Goal: Task Accomplishment & Management: Complete application form

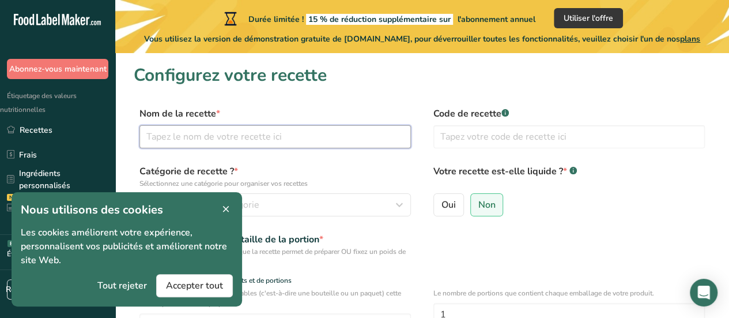
click at [226, 138] on input "text" at bounding box center [274, 136] width 271 height 23
type input "Pina Verde"
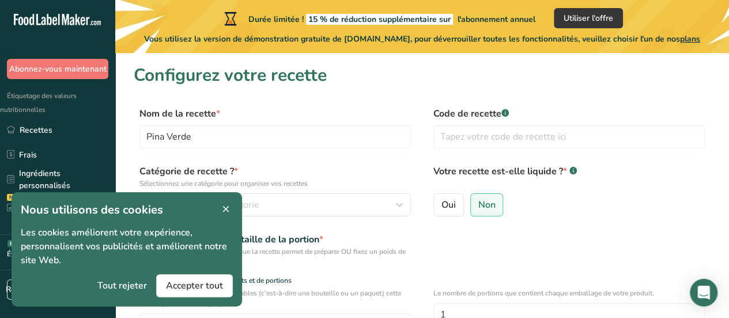
click at [225, 205] on icon at bounding box center [226, 209] width 10 height 16
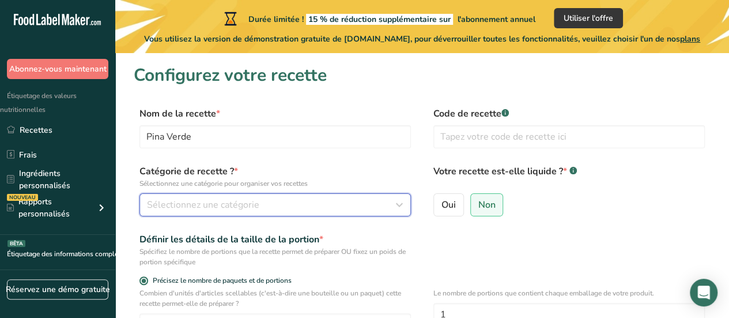
click at [283, 206] on div "Sélectionnez une catégorie" at bounding box center [272, 205] width 250 height 14
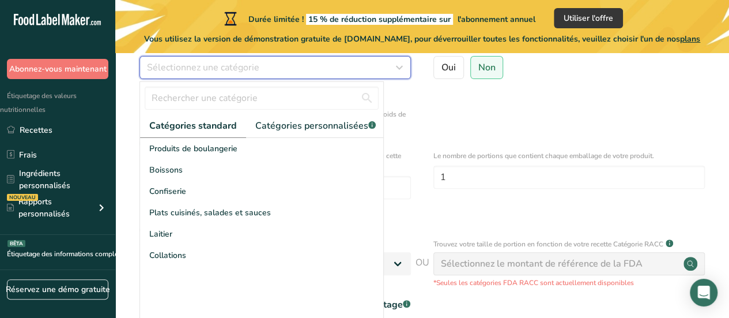
scroll to position [146, 0]
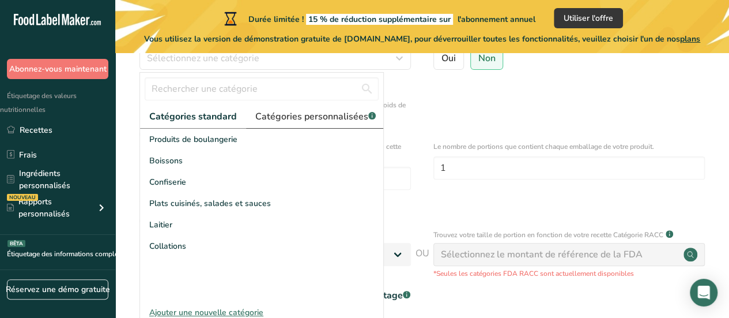
click at [320, 115] on font "Catégories personnalisées" at bounding box center [311, 116] width 113 height 13
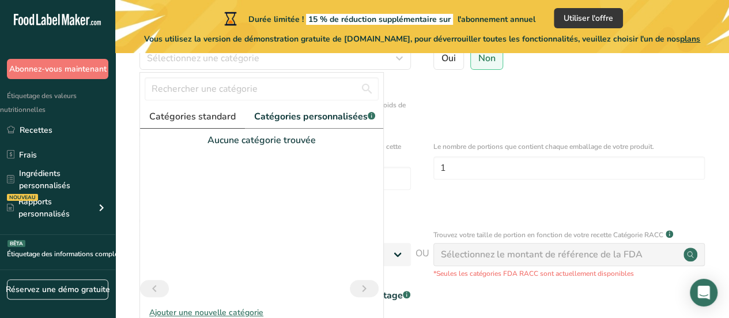
click at [211, 116] on font "Catégories standard" at bounding box center [192, 116] width 86 height 13
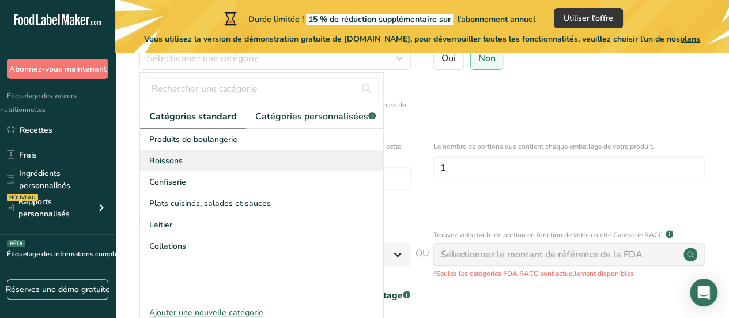
click at [184, 171] on div "Boissons" at bounding box center [261, 160] width 243 height 21
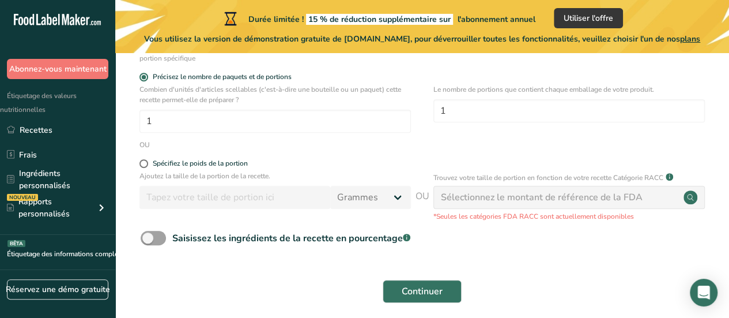
scroll to position [204, 0]
click at [146, 160] on span at bounding box center [143, 163] width 9 height 9
click at [146, 160] on input "Spécifiez le poids de la portion" at bounding box center [142, 162] width 7 height 7
radio input "true"
radio input "false"
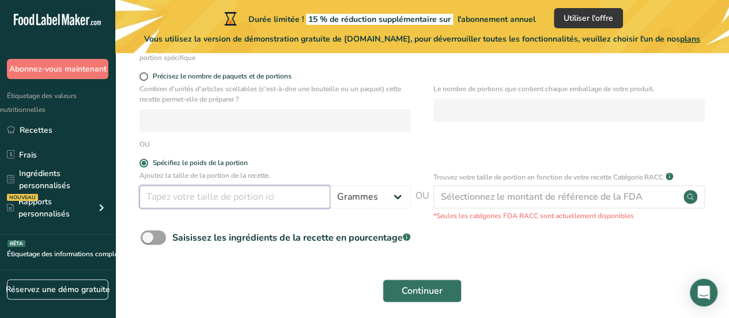
click at [246, 200] on input "number" at bounding box center [234, 196] width 191 height 23
type input "100"
click at [152, 238] on span at bounding box center [153, 237] width 25 height 14
click at [148, 238] on input "Saisissez les ingrédients de la recette en pourcentage .a-a{fill:#347362;}.b-a{…" at bounding box center [144, 236] width 7 height 7
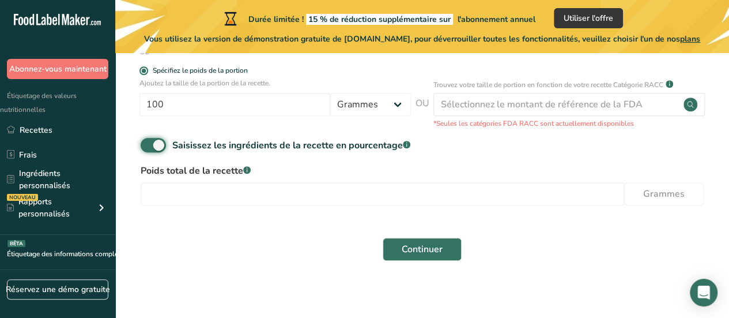
scroll to position [301, 0]
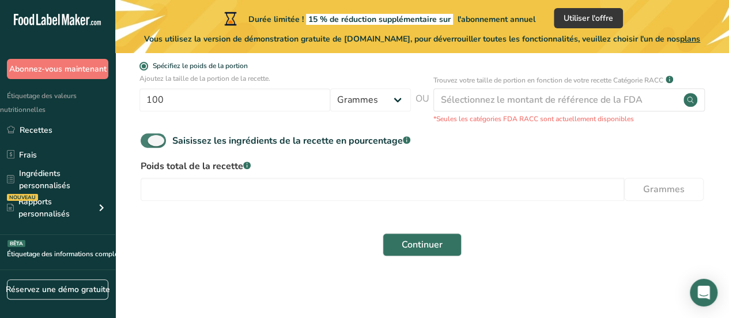
click at [159, 141] on span at bounding box center [153, 140] width 25 height 14
click at [148, 141] on input "Saisissez les ingrédients de la recette en pourcentage .a-a{fill:#347362;}.b-a{…" at bounding box center [144, 140] width 7 height 7
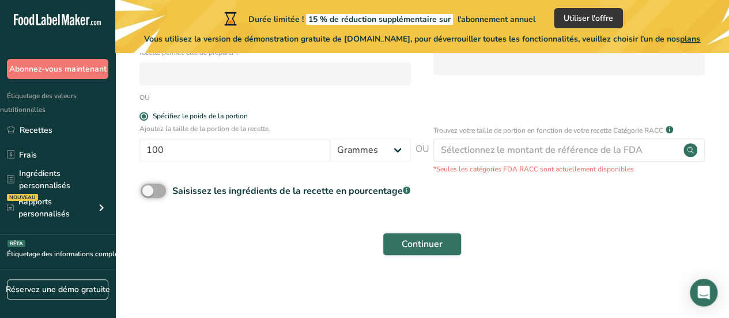
scroll to position [250, 0]
click at [152, 189] on span at bounding box center [153, 191] width 25 height 14
click at [148, 189] on input "Saisissez les ingrédients de la recette en pourcentage .a-a{fill:#347362;}.b-a{…" at bounding box center [144, 190] width 7 height 7
checkbox input "true"
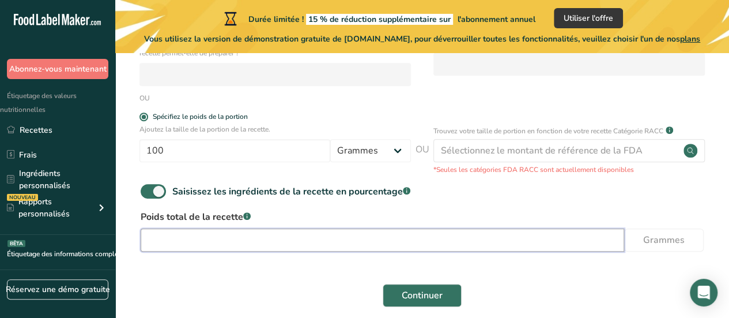
click at [179, 243] on input "number" at bounding box center [383, 239] width 484 height 23
click at [247, 236] on input "number" at bounding box center [383, 239] width 484 height 23
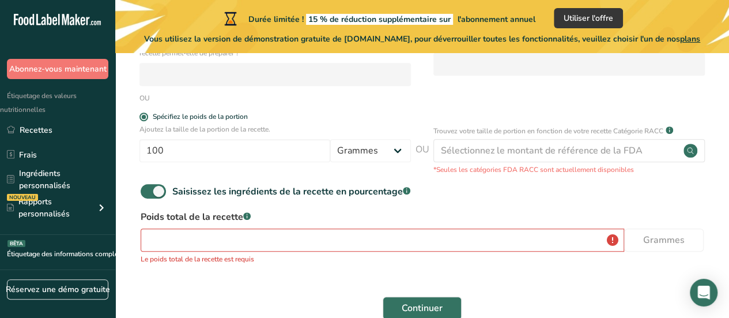
click at [294, 282] on form "Nom de la recette * Pina Verde Code de recette .a-a{fill:#347362;}.b-a{fill:#ff…" at bounding box center [422, 91] width 577 height 470
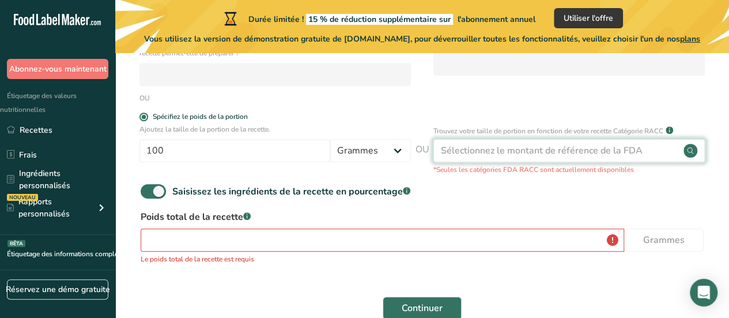
click at [521, 157] on div "Sélectionnez le montant de référence de la FDA" at bounding box center [568, 150] width 271 height 23
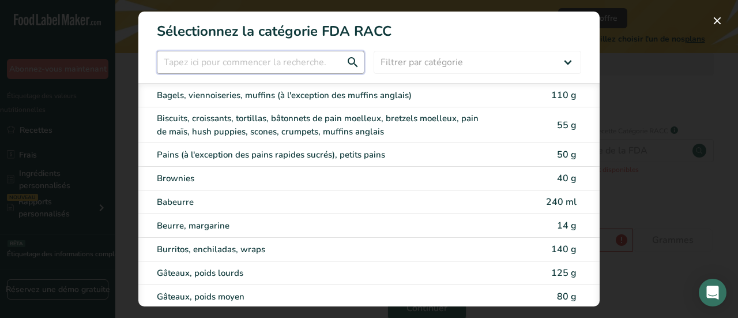
click at [320, 70] on input "Modal de sélection des catégories RACC" at bounding box center [260, 62] width 207 height 23
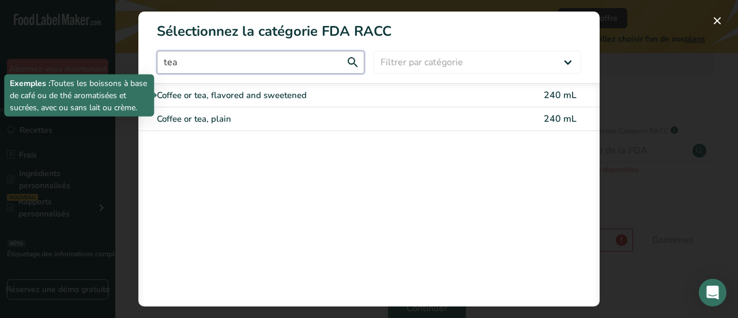
type input "tea"
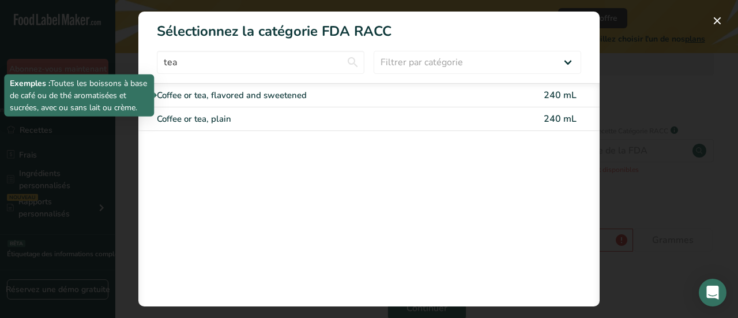
click at [265, 94] on div "Coffee or tea, flavored and sweetened" at bounding box center [320, 95] width 327 height 13
type input "240"
select select "17"
select select "22"
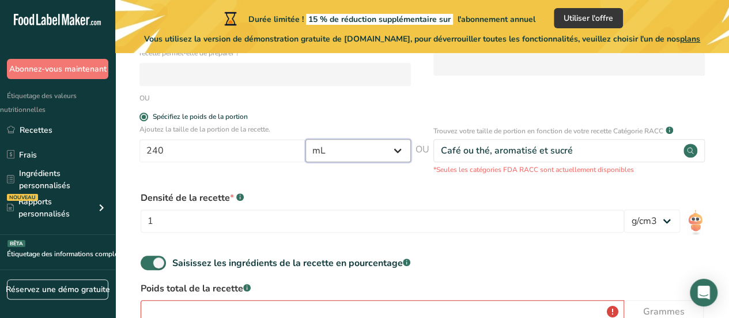
click at [357, 149] on select "Grammes kg mg mcg kg once l mL fl oz cuillère à soupe cuillère à café tasse qt …" at bounding box center [357, 150] width 105 height 23
select select "0"
click at [306, 139] on select "Grammes kg mg mcg kg once l mL fl oz cuillère à soupe cuillère à café tasse qt …" at bounding box center [357, 150] width 105 height 23
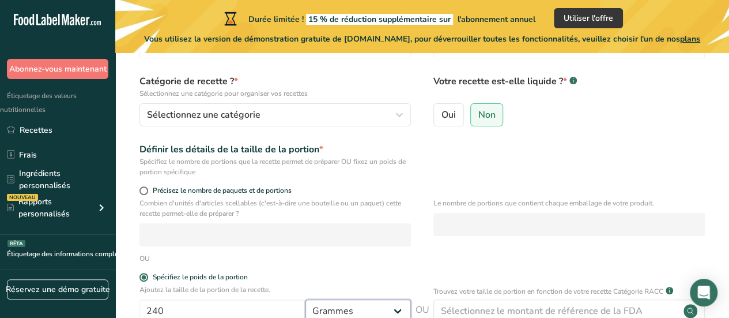
scroll to position [71, 0]
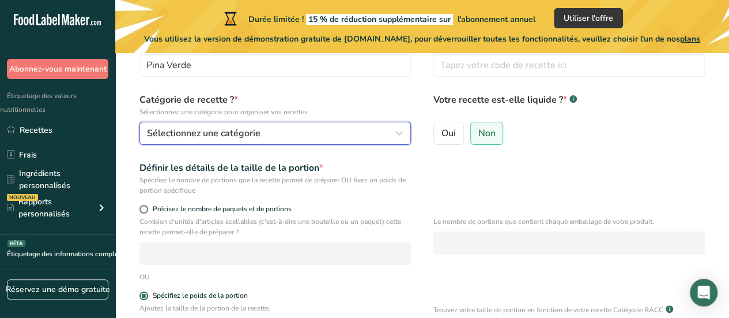
click at [371, 138] on div "Sélectionnez une catégorie" at bounding box center [272, 133] width 250 height 14
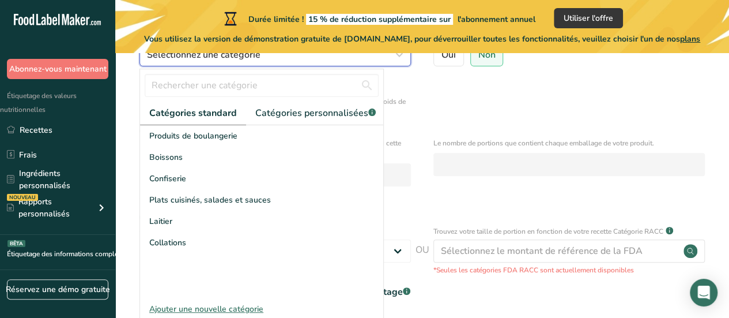
scroll to position [168, 0]
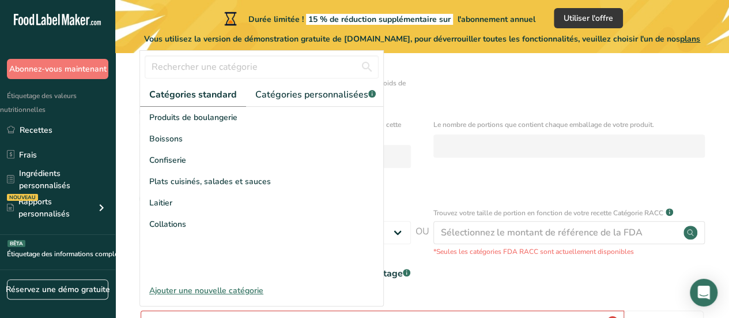
click at [214, 296] on font "Ajouter une nouvelle catégorie" at bounding box center [206, 290] width 114 height 11
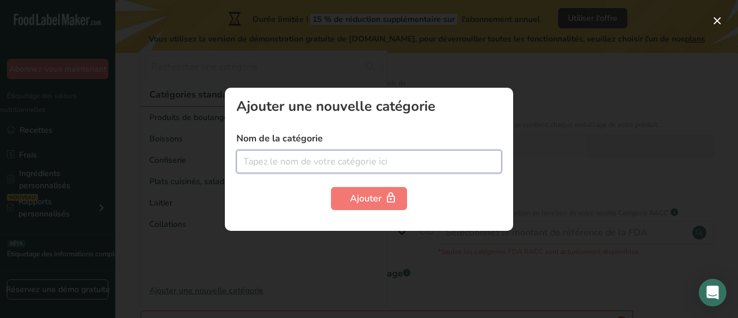
click at [314, 158] on input "text" at bounding box center [368, 161] width 265 height 23
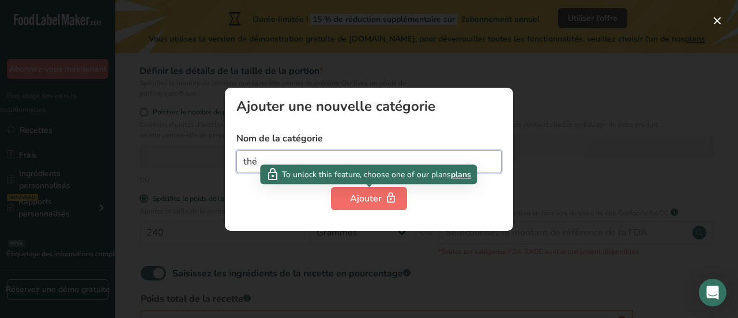
type input "thé"
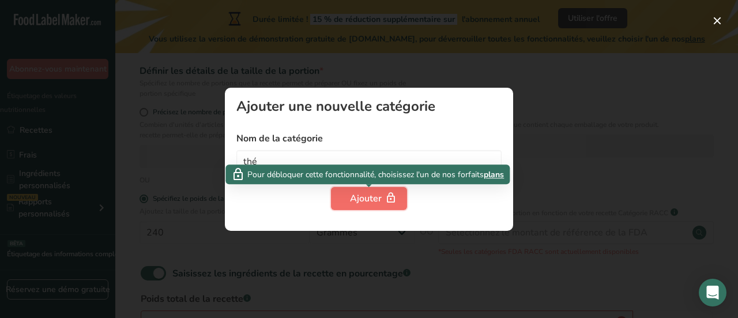
click at [363, 197] on font "Ajouter" at bounding box center [366, 198] width 32 height 13
click at [372, 199] on font "Ajouter" at bounding box center [366, 198] width 32 height 13
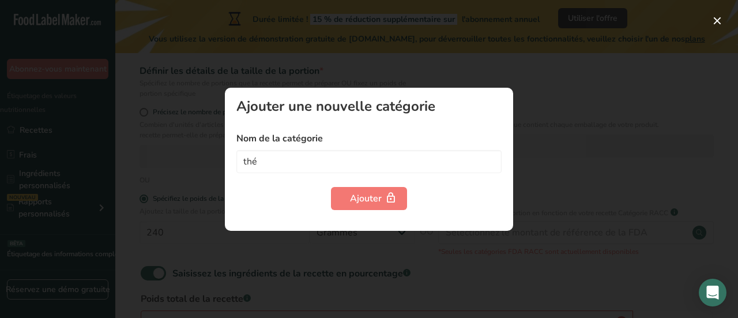
click at [574, 148] on div at bounding box center [369, 159] width 738 height 318
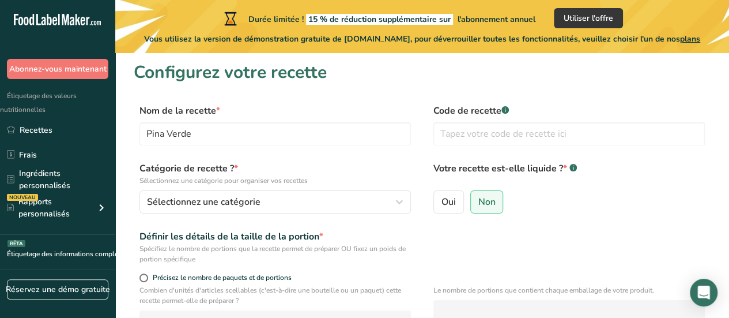
scroll to position [5, 0]
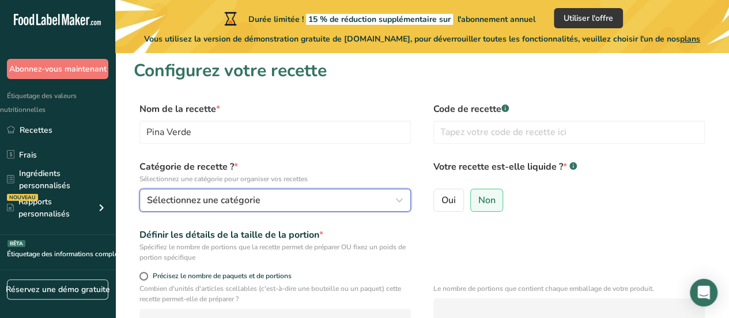
click at [329, 193] on div "Sélectionnez une catégorie" at bounding box center [272, 200] width 250 height 14
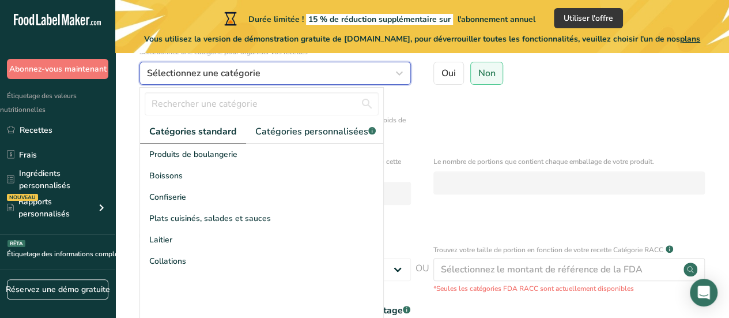
scroll to position [142, 0]
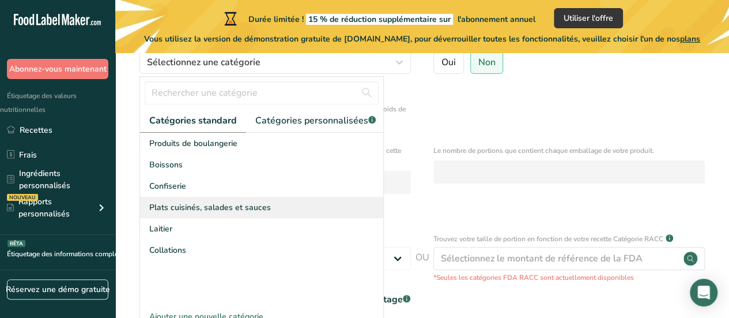
click at [253, 212] on font "Plats cuisinés, salades et sauces" at bounding box center [210, 207] width 122 height 11
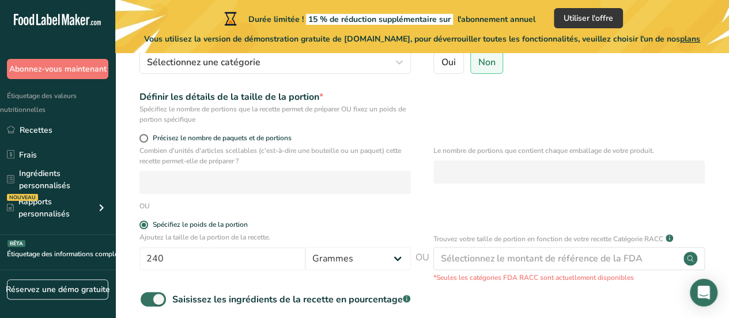
click at [245, 271] on div "Ajoutez la taille de la portion de la recette. 240 Grammes kg mg mcg kg once l …" at bounding box center [274, 254] width 271 height 44
click at [244, 260] on input "240" at bounding box center [222, 258] width 166 height 23
type input "2"
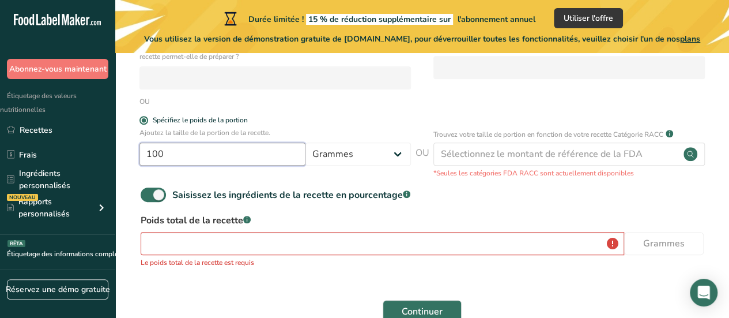
scroll to position [245, 0]
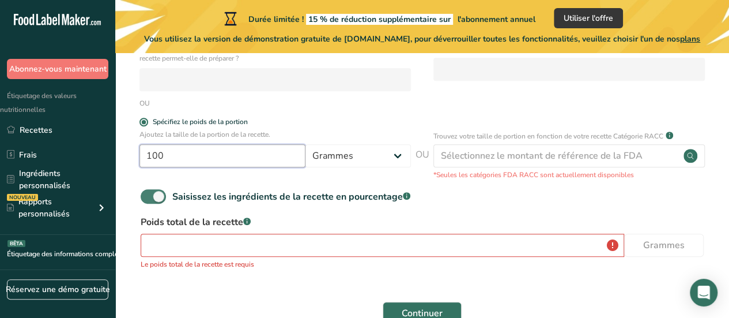
type input "100"
click at [162, 192] on span at bounding box center [153, 196] width 25 height 14
click at [148, 193] on input "Saisissez les ingrédients de la recette en pourcentage .a-a{fill:#347362;}.b-a{…" at bounding box center [144, 196] width 7 height 7
checkbox input "false"
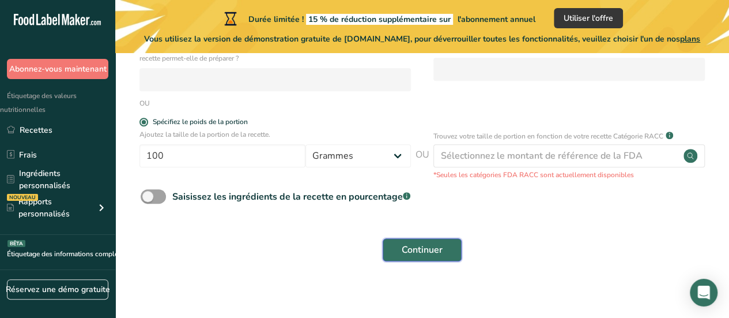
click at [435, 244] on font "Continuer" at bounding box center [422, 249] width 41 height 13
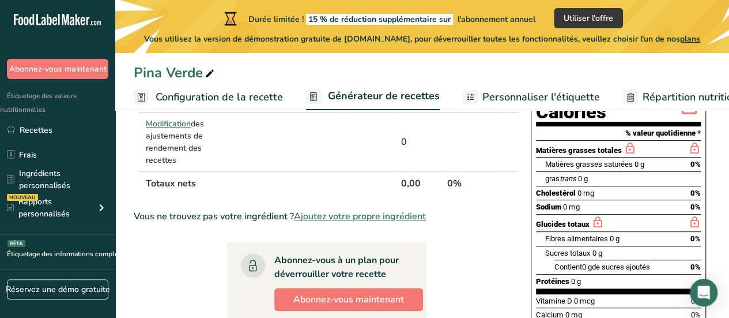
scroll to position [148, 0]
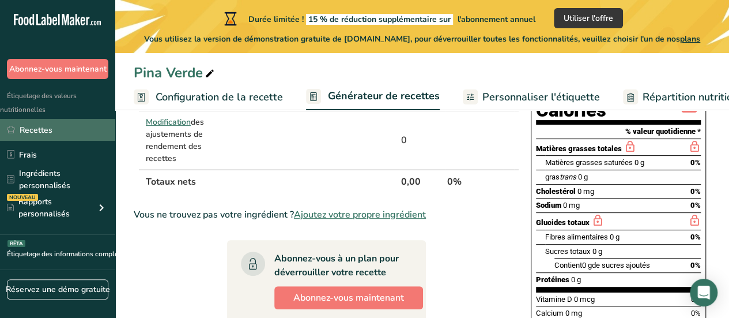
click at [83, 135] on link "Recettes" at bounding box center [57, 130] width 115 height 22
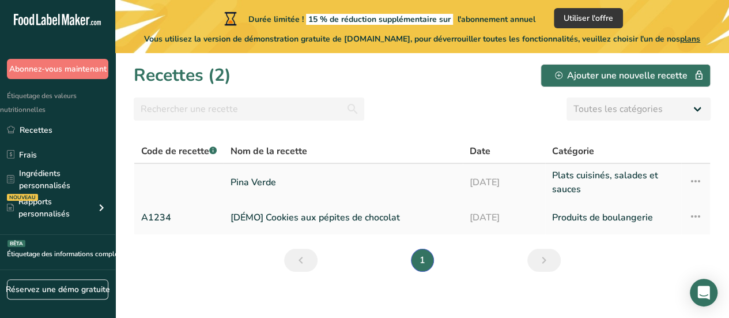
click at [696, 180] on icon at bounding box center [695, 181] width 14 height 21
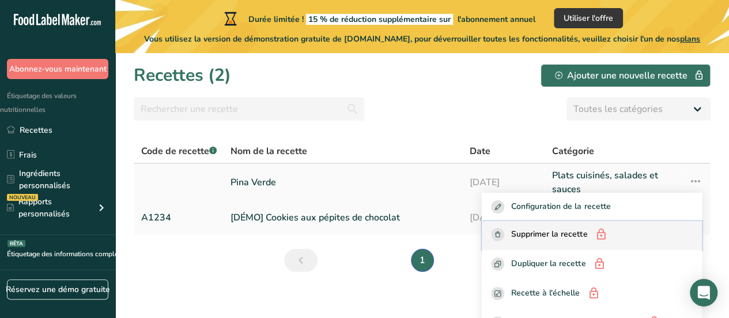
click at [536, 236] on font "Supprimer la recette" at bounding box center [549, 233] width 76 height 11
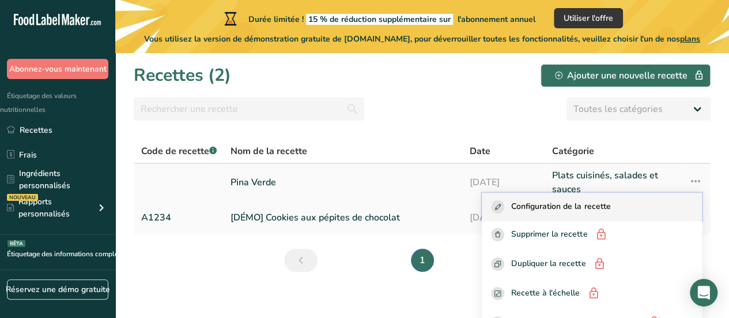
click at [551, 206] on font "Configuration de la recette" at bounding box center [560, 206] width 99 height 11
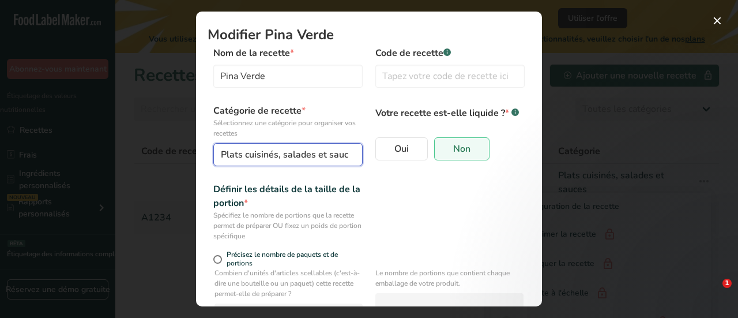
click at [314, 149] on span "Plats cuisinés, salades et sauces" at bounding box center [289, 155] width 137 height 14
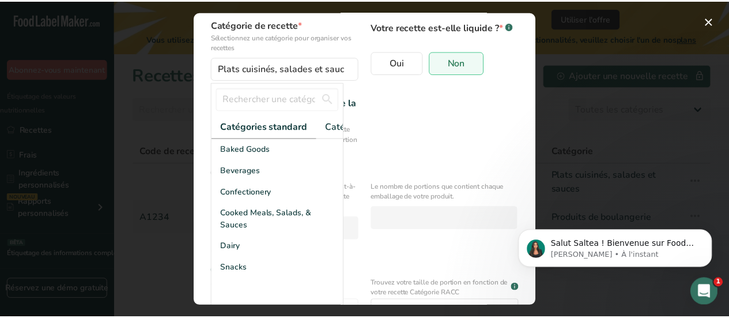
scroll to position [92, 0]
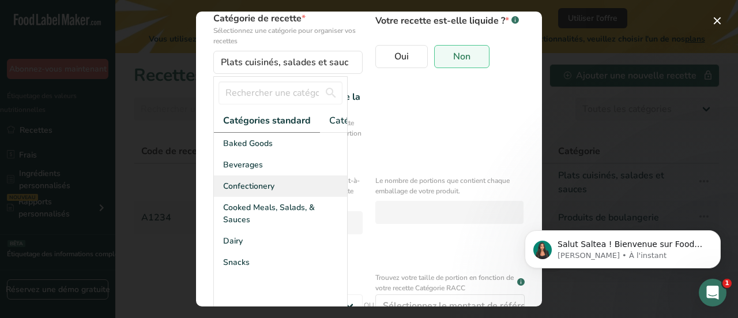
click at [286, 192] on div "Confectionery" at bounding box center [280, 185] width 133 height 21
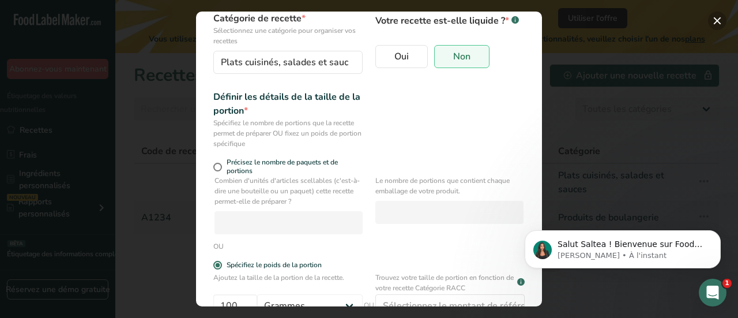
click at [719, 22] on button "Modifier la recette modale" at bounding box center [717, 21] width 18 height 18
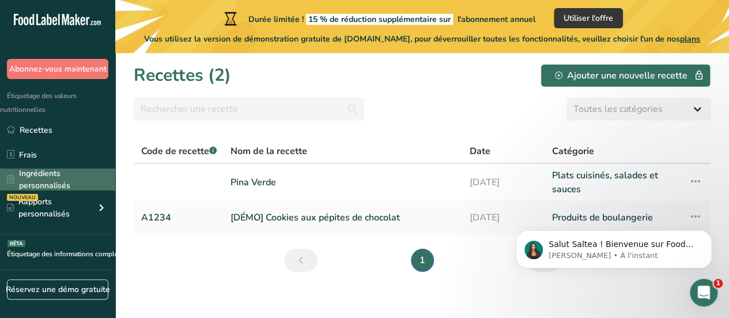
click at [62, 167] on font "Ingrédients personnalisés" at bounding box center [63, 179] width 89 height 24
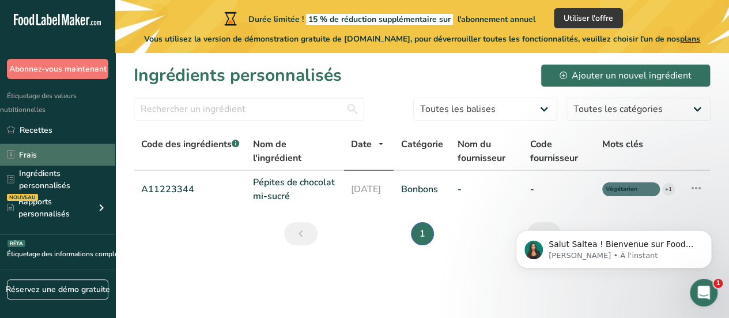
click at [39, 156] on link "Frais" at bounding box center [57, 155] width 115 height 22
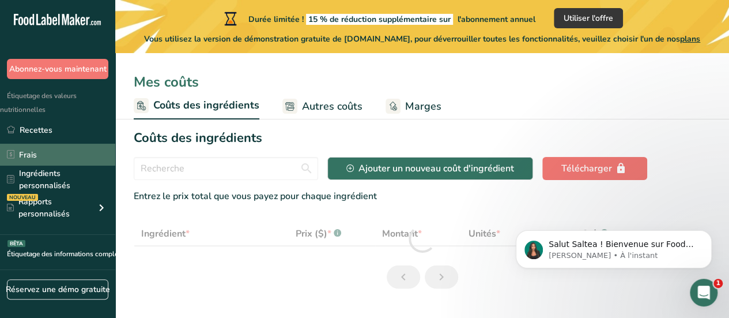
select select "1"
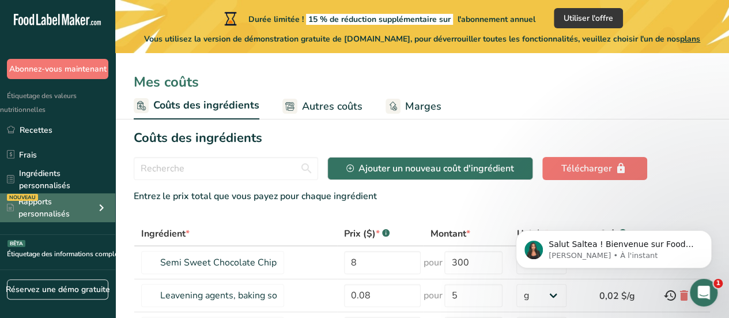
click at [41, 208] on font "Rapports personnalisés" at bounding box center [43, 207] width 51 height 23
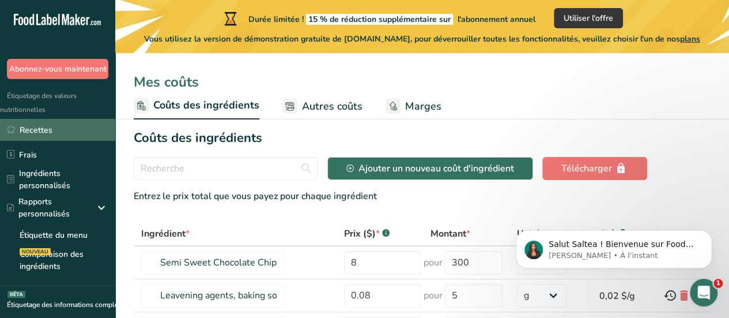
click at [43, 126] on font "Recettes" at bounding box center [36, 129] width 33 height 11
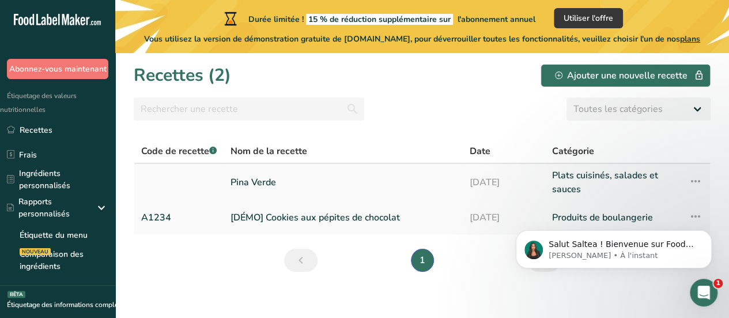
click at [695, 178] on icon at bounding box center [695, 181] width 14 height 21
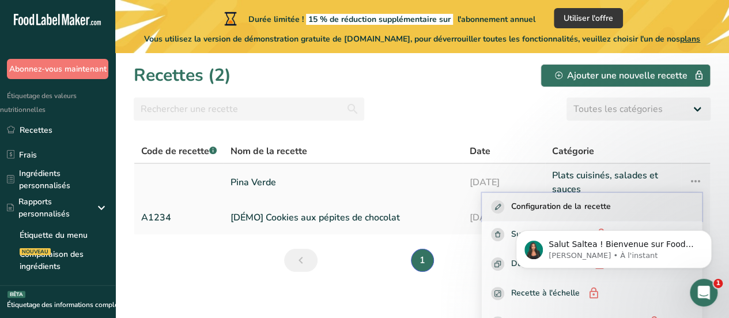
click at [544, 203] on font "Configuration de la recette" at bounding box center [560, 206] width 99 height 11
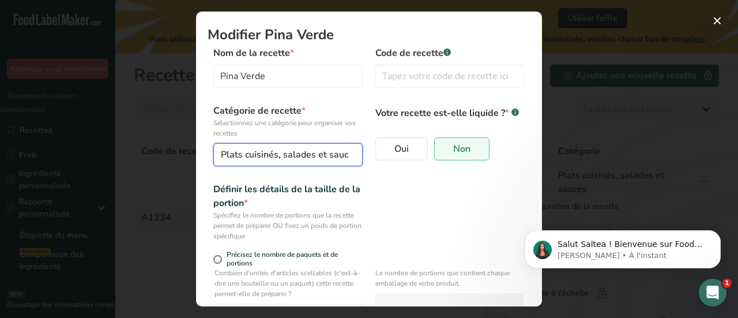
click at [325, 153] on font "Plats cuisinés, salades et sauces" at bounding box center [289, 154] width 137 height 13
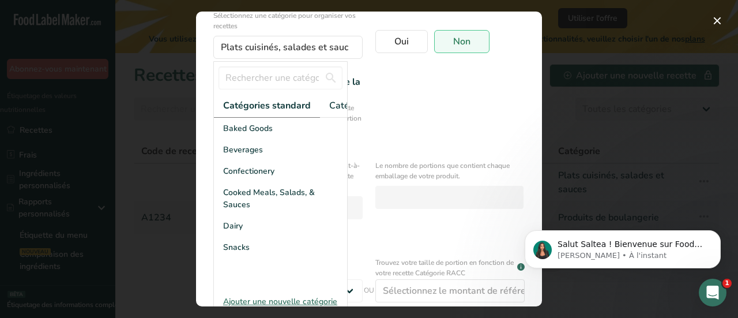
scroll to position [111, 0]
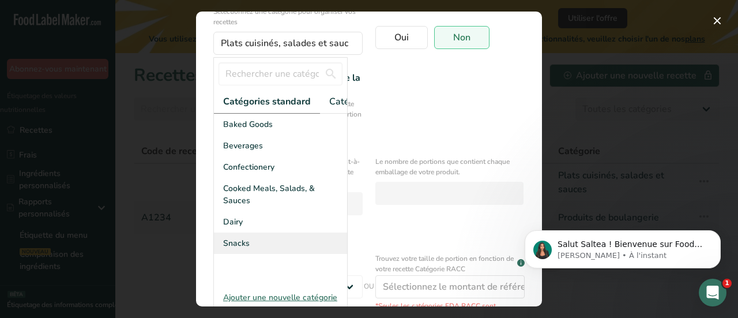
click at [247, 248] on span "Snacks" at bounding box center [236, 243] width 27 height 12
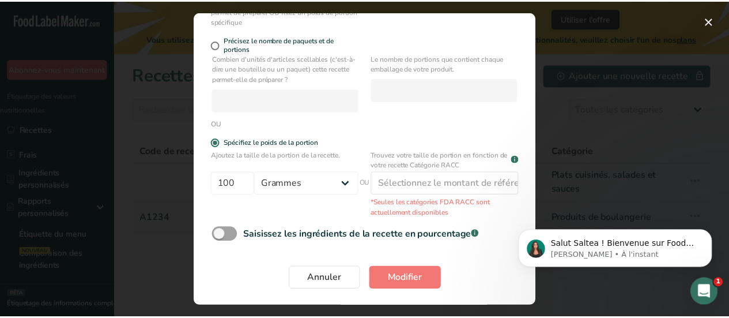
scroll to position [216, 0]
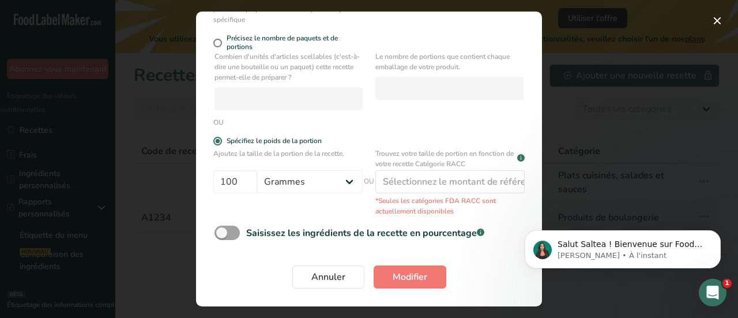
drag, startPoint x: 534, startPoint y: 142, endPoint x: 31, endPoint y: 10, distance: 519.6
click at [717, 26] on button "Modifier la recette modale" at bounding box center [717, 21] width 18 height 18
